Goal: Task Accomplishment & Management: Use online tool/utility

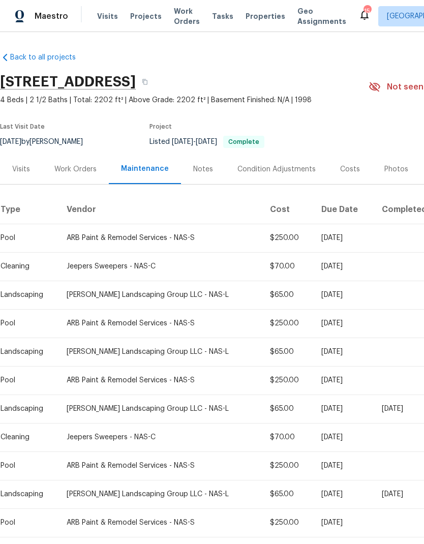
click at [174, 15] on span "Work Orders" at bounding box center [187, 16] width 26 height 20
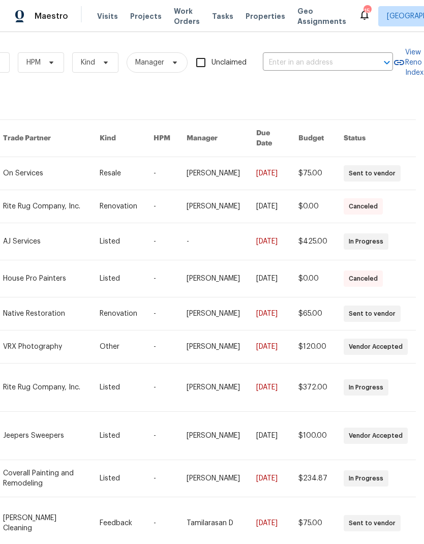
scroll to position [0, 167]
click at [300, 59] on input "text" at bounding box center [314, 63] width 102 height 16
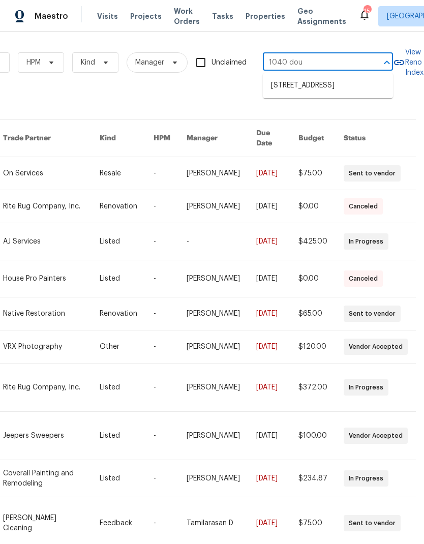
type input "1040 [PERSON_NAME]"
click at [295, 93] on li "[STREET_ADDRESS]" at bounding box center [328, 85] width 130 height 17
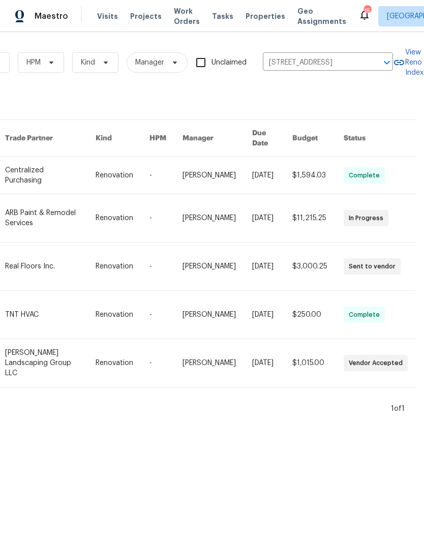
click at [26, 254] on link at bounding box center [50, 267] width 91 height 48
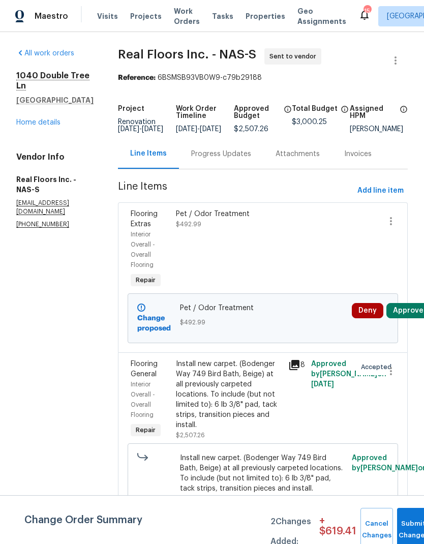
click at [208, 229] on div "Pet / Odor Treatment $492.99" at bounding box center [229, 219] width 107 height 20
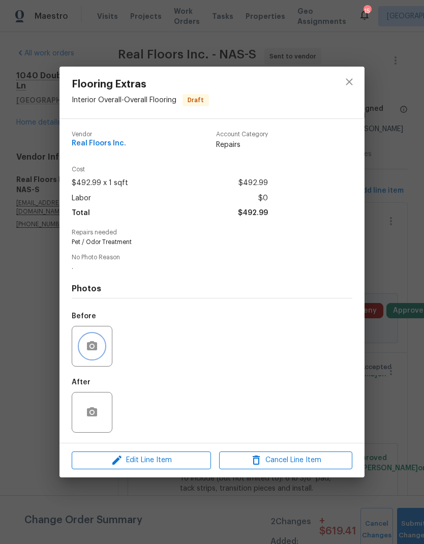
click at [86, 346] on icon "button" at bounding box center [92, 346] width 12 height 12
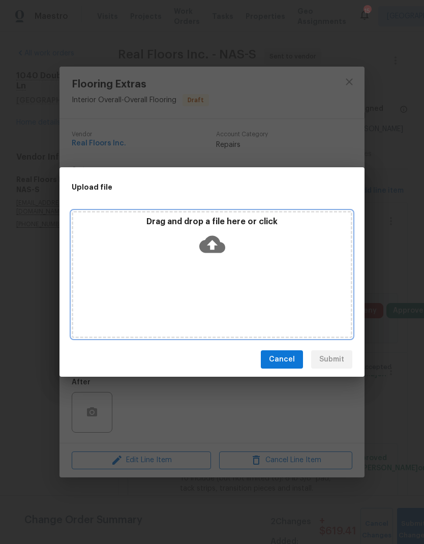
click at [215, 244] on icon at bounding box center [212, 244] width 26 height 26
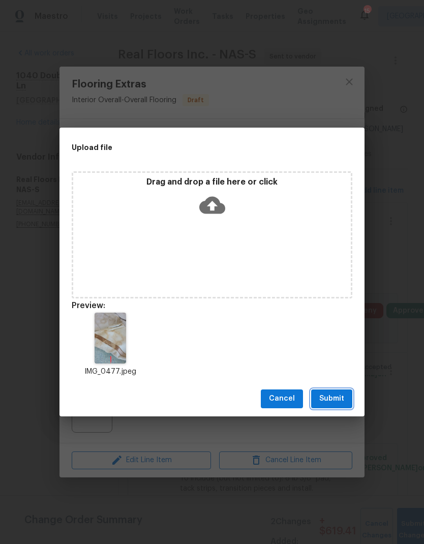
click at [324, 398] on span "Submit" at bounding box center [331, 399] width 25 height 13
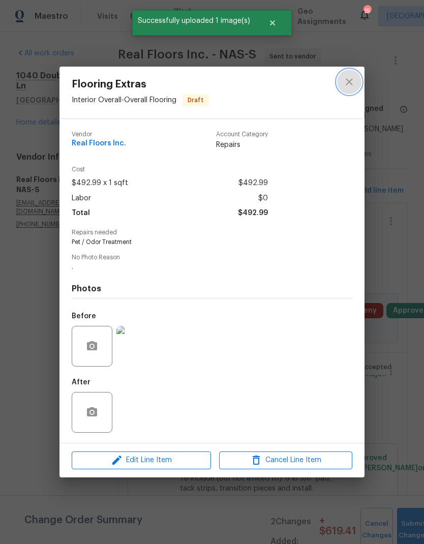
click at [358, 78] on button "close" at bounding box center [349, 82] width 24 height 24
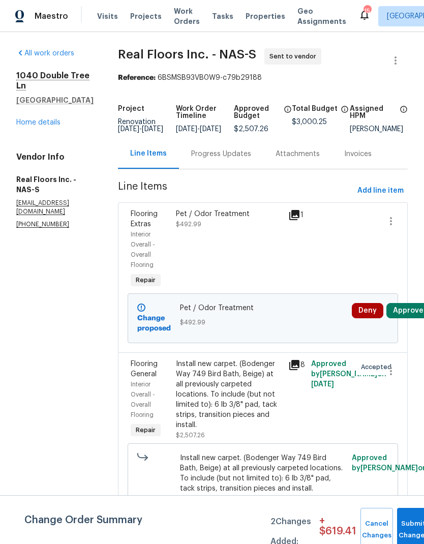
click at [186, 21] on span "Work Orders" at bounding box center [187, 16] width 26 height 20
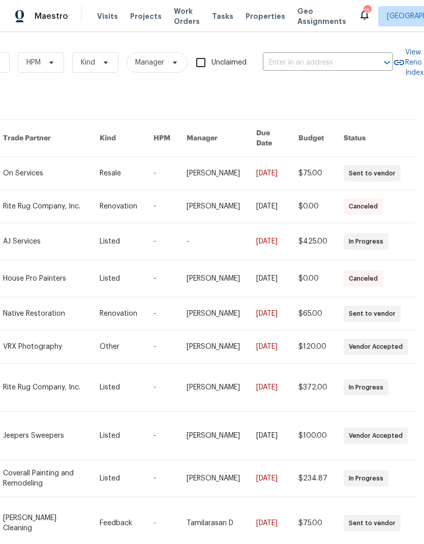
scroll to position [0, 167]
click at [304, 60] on input "text" at bounding box center [314, 63] width 102 height 16
type input "203 sn"
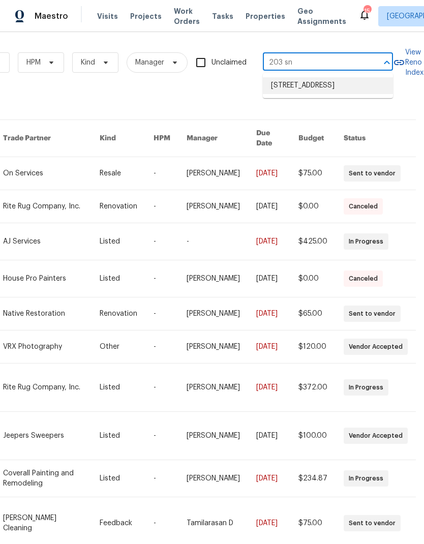
click at [292, 93] on li "[STREET_ADDRESS]" at bounding box center [328, 85] width 130 height 17
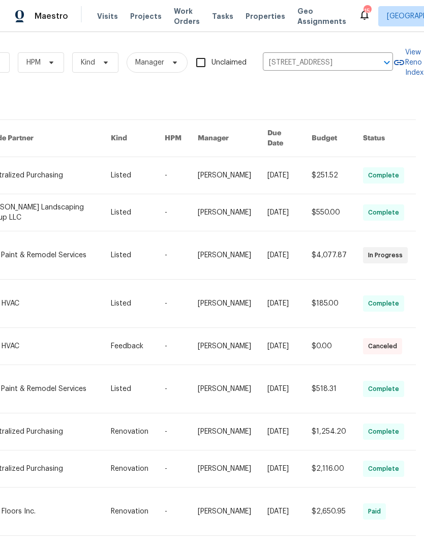
click at [51, 247] on link at bounding box center [48, 255] width 125 height 48
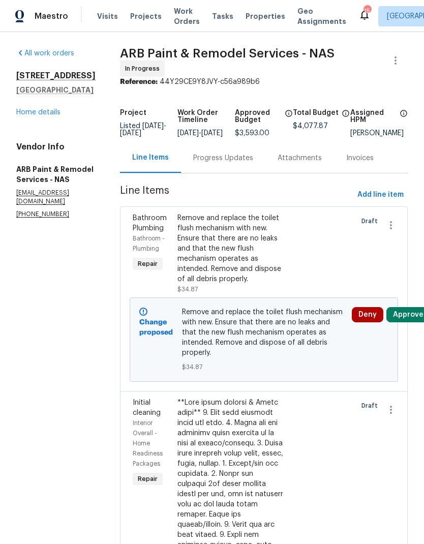
click at [194, 243] on div "Remove and replace the toilet flush mechanism with new. Ensure that there are n…" at bounding box center [230, 248] width 106 height 71
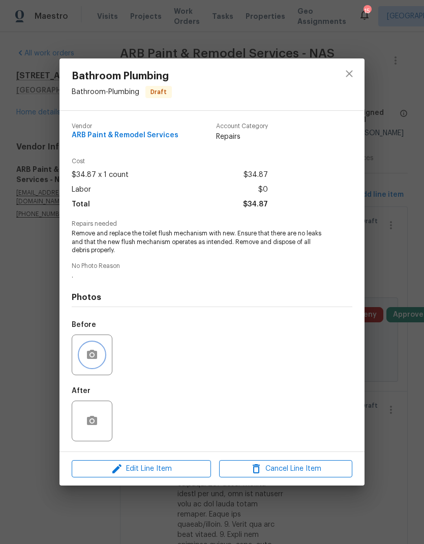
click at [87, 358] on icon "button" at bounding box center [92, 354] width 10 height 9
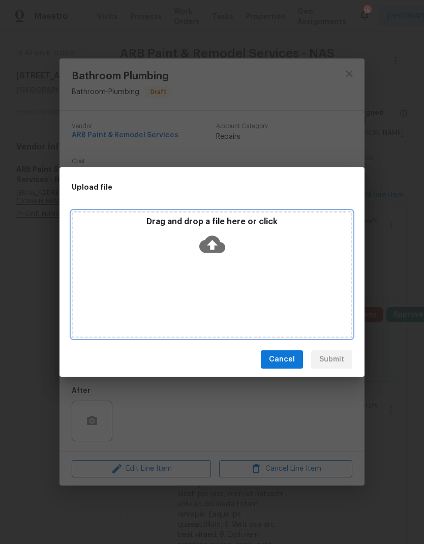
click at [209, 249] on icon at bounding box center [212, 244] width 26 height 17
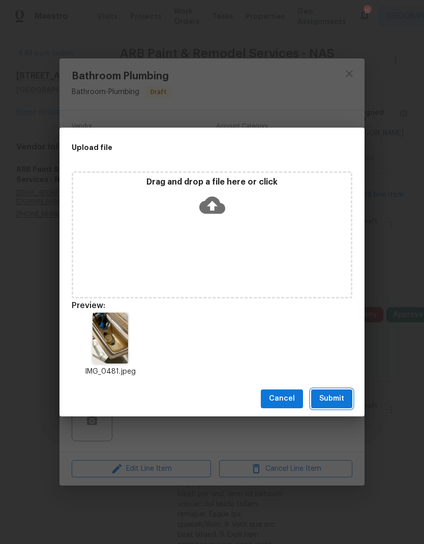
click at [332, 399] on span "Submit" at bounding box center [331, 399] width 25 height 13
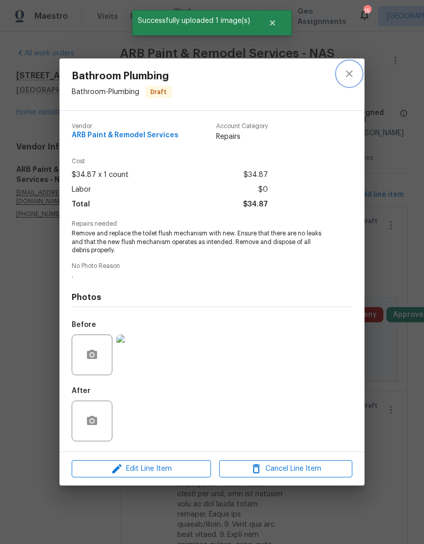
click at [347, 77] on icon "close" at bounding box center [349, 74] width 12 height 12
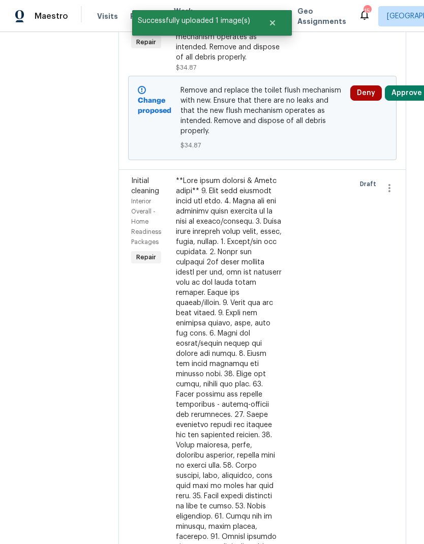
scroll to position [223, 2]
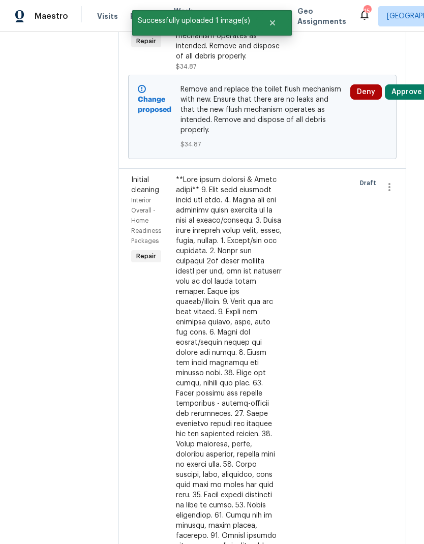
click at [196, 320] on div at bounding box center [229, 424] width 106 height 498
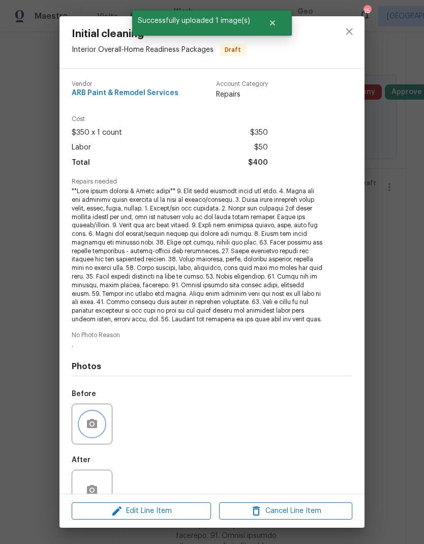
click at [96, 420] on icon "button" at bounding box center [92, 423] width 10 height 9
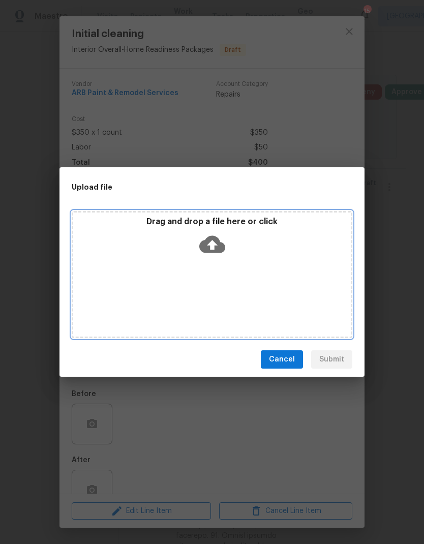
click at [216, 243] on icon at bounding box center [212, 244] width 26 height 17
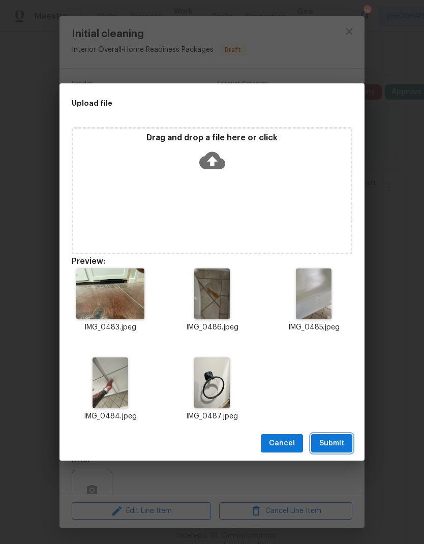
click at [323, 439] on span "Submit" at bounding box center [331, 443] width 25 height 13
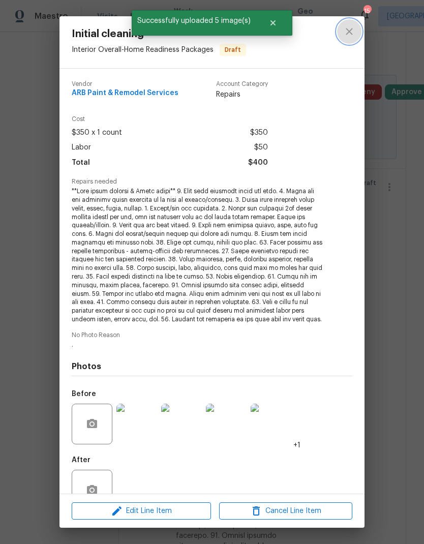
click at [353, 35] on icon "close" at bounding box center [349, 31] width 12 height 12
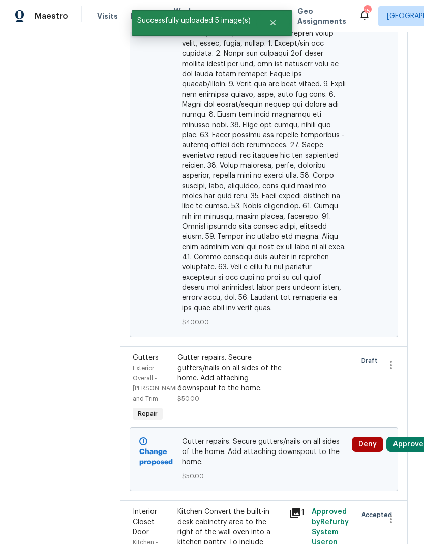
scroll to position [921, 0]
click at [183, 353] on div "Gutter repairs. Secure gutters/nails on all sides of the home. Add attaching do…" at bounding box center [230, 373] width 106 height 41
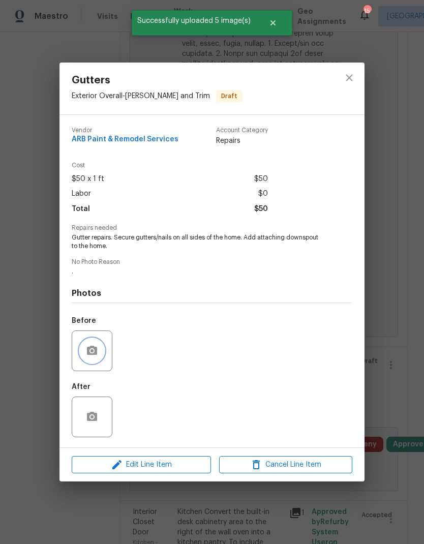
click at [94, 344] on button "button" at bounding box center [92, 351] width 24 height 24
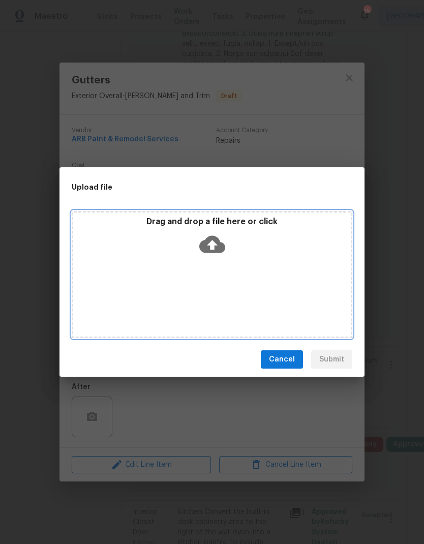
click at [215, 237] on icon at bounding box center [212, 244] width 26 height 17
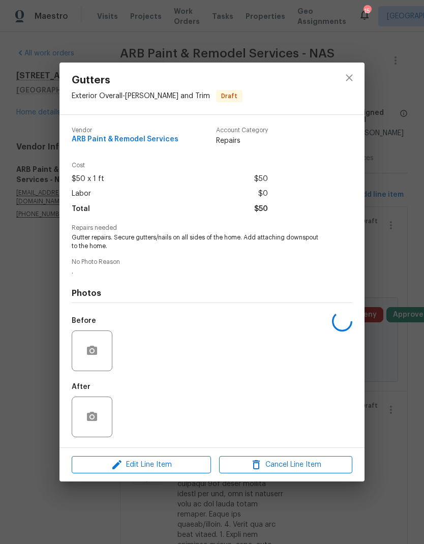
scroll to position [921, 0]
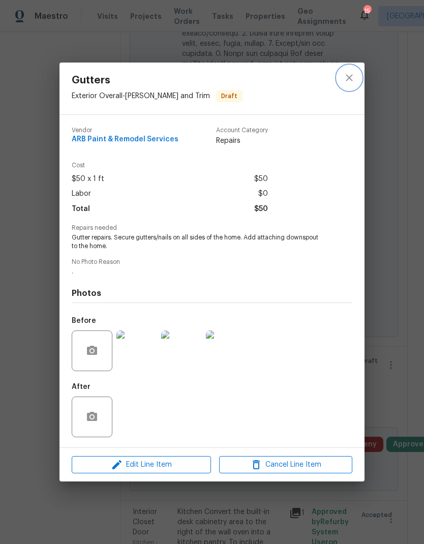
click at [345, 80] on icon "close" at bounding box center [349, 78] width 12 height 12
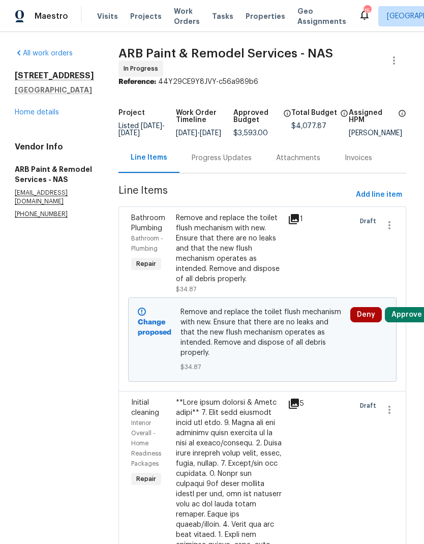
scroll to position [0, 2]
